Goal: Task Accomplishment & Management: Manage account settings

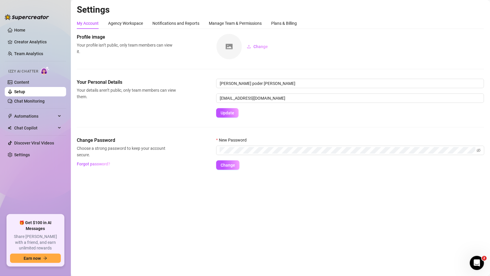
click at [25, 91] on link "Setup" at bounding box center [19, 91] width 11 height 5
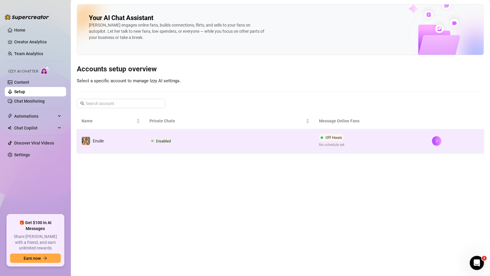
click at [153, 134] on td "Disabled" at bounding box center [230, 141] width 170 height 24
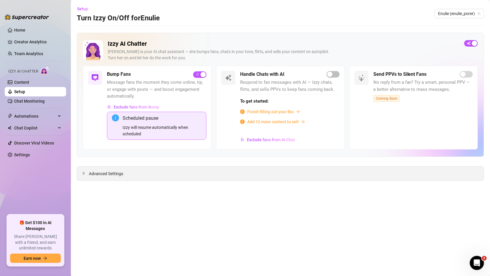
click at [89, 171] on span "Advanced Settings" at bounding box center [106, 174] width 34 height 6
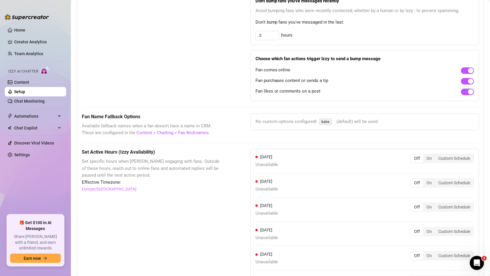
scroll to position [454, 0]
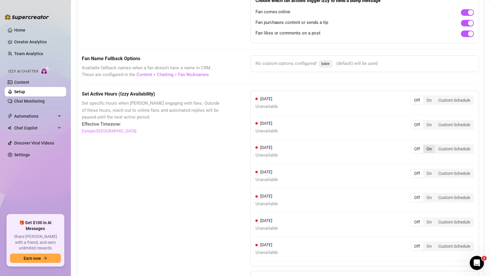
click at [427, 148] on div "On" at bounding box center [429, 149] width 12 height 8
click at [424, 146] on input "On" at bounding box center [424, 146] width 0 height 0
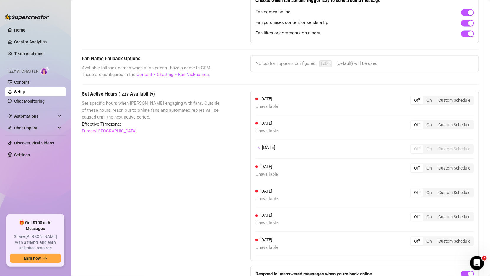
click at [197, 141] on div "Set Active Hours (Izzy Availability) Set specific hours when Izzy engaging with…" at bounding box center [151, 197] width 139 height 213
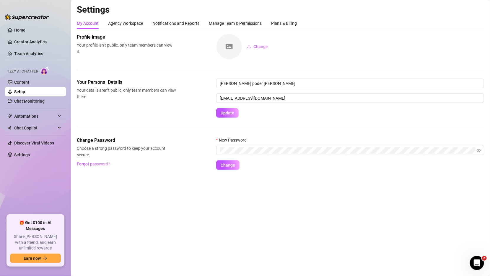
click at [25, 93] on link "Setup" at bounding box center [19, 91] width 11 height 5
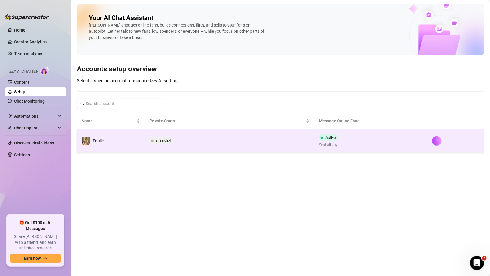
click at [303, 143] on td "Disabled" at bounding box center [230, 141] width 170 height 24
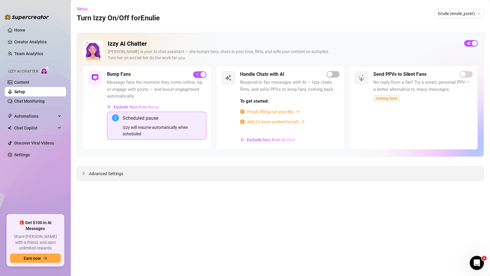
click at [88, 178] on div "Advanced Settings" at bounding box center [280, 174] width 406 height 14
click at [86, 170] on div at bounding box center [85, 173] width 7 height 6
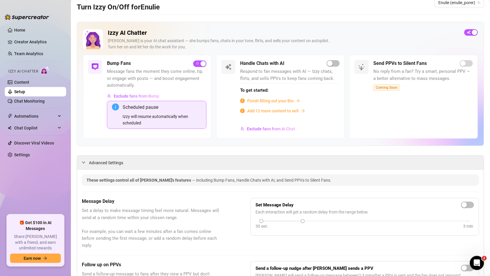
scroll to position [9, 0]
